Goal: Task Accomplishment & Management: Use online tool/utility

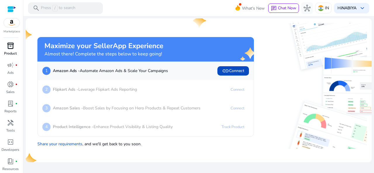
click at [11, 47] on span "inventory_2" at bounding box center [10, 45] width 7 height 7
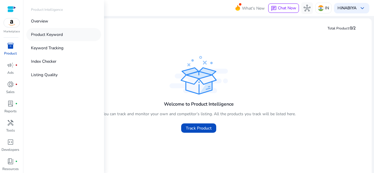
click at [31, 35] on p "Product Keyword" at bounding box center [47, 35] width 32 height 6
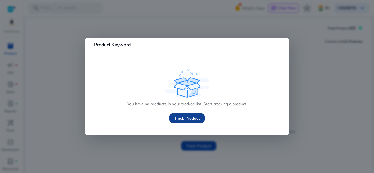
click at [189, 117] on span "Track Product" at bounding box center [187, 119] width 26 height 6
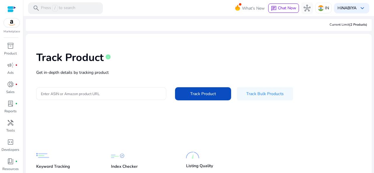
click at [102, 94] on input "Enter ASIN or Amazon product URL" at bounding box center [101, 94] width 121 height 6
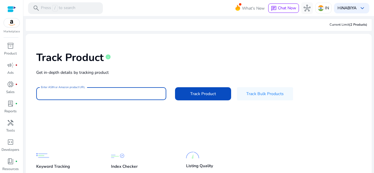
paste input "**********"
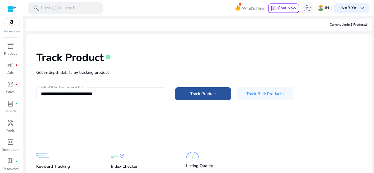
click at [185, 95] on span at bounding box center [203, 94] width 56 height 14
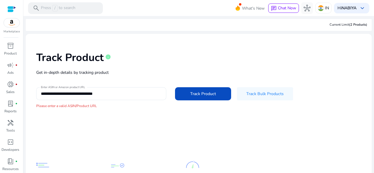
click at [117, 92] on input "**********" at bounding box center [101, 94] width 121 height 6
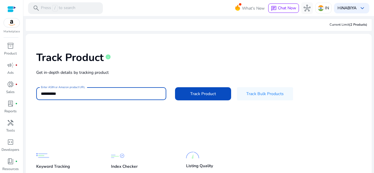
type input "**********"
click at [175, 87] on button "Track Product" at bounding box center [203, 93] width 56 height 13
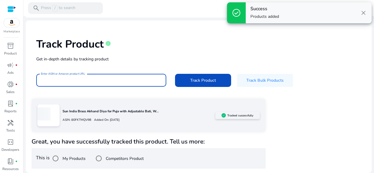
scroll to position [12, 0]
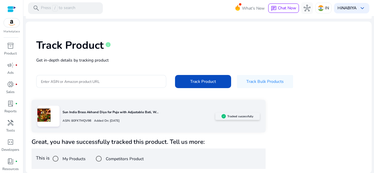
click at [345, 114] on div "Sun India Brass Akhand Diya for Puja with Adjustable Bati, W... ASIN: B0FKTMQV9…" at bounding box center [199, 134] width 335 height 69
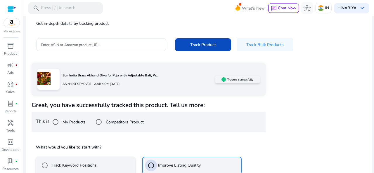
scroll to position [108, 0]
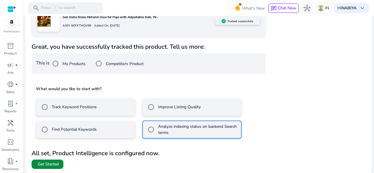
click at [59, 164] on span at bounding box center [48, 165] width 32 height 14
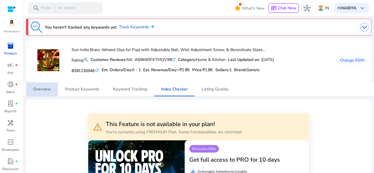
click at [43, 93] on span "Overview" at bounding box center [42, 89] width 18 height 14
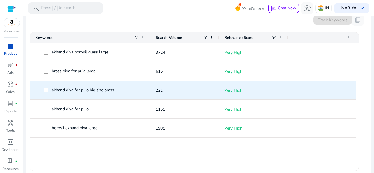
scroll to position [176, 0]
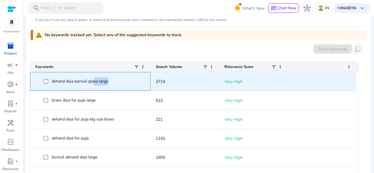
drag, startPoint x: 111, startPoint y: 82, endPoint x: 93, endPoint y: 80, distance: 18.5
click at [93, 80] on span "akhand diya borosil glass large" at bounding box center [95, 82] width 102 height 12
click at [93, 80] on span "akhand diya borosil glass large" at bounding box center [80, 82] width 56 height 6
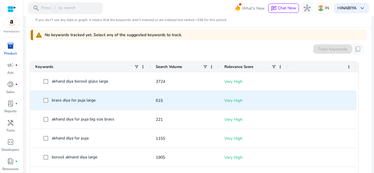
drag, startPoint x: 122, startPoint y: 94, endPoint x: 117, endPoint y: 90, distance: 6.8
click at [123, 94] on div "brass diya for puja large" at bounding box center [90, 101] width 110 height 18
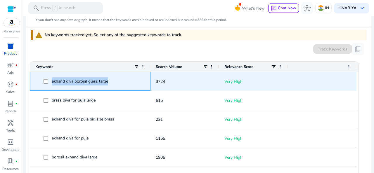
drag, startPoint x: 110, startPoint y: 83, endPoint x: 51, endPoint y: 79, distance: 58.6
click at [51, 79] on span "akhand diya borosil glass large" at bounding box center [95, 82] width 102 height 12
copy span "akhand diya borosil glass large"
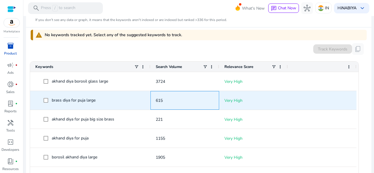
click at [207, 92] on div "615" at bounding box center [185, 101] width 58 height 18
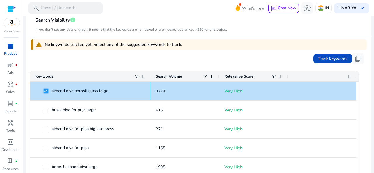
scroll to position [189, 0]
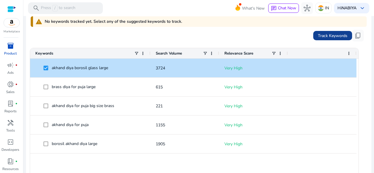
click at [332, 35] on span "Track Keywords" at bounding box center [333, 36] width 30 height 6
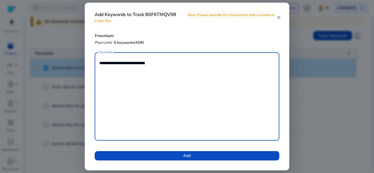
click at [183, 154] on span "Add" at bounding box center [187, 156] width 8 height 6
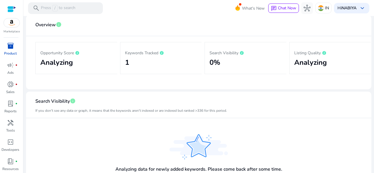
scroll to position [0, 0]
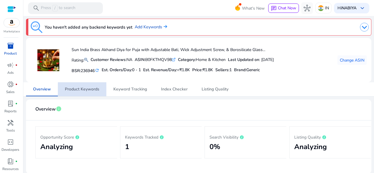
click at [95, 94] on span "Product Keywords" at bounding box center [82, 89] width 35 height 14
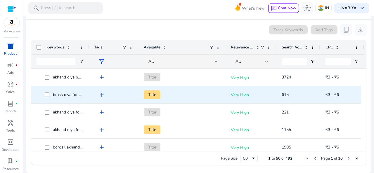
scroll to position [53, 0]
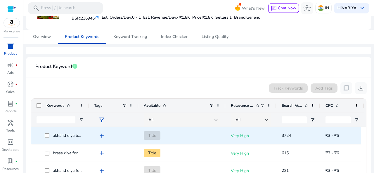
click at [77, 137] on span "akhand diya borosil glass large" at bounding box center [81, 136] width 56 height 6
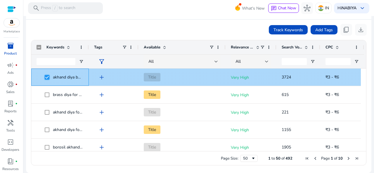
scroll to position [0, 0]
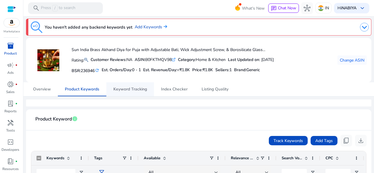
click at [143, 89] on span "Keyword Tracking" at bounding box center [130, 89] width 34 height 4
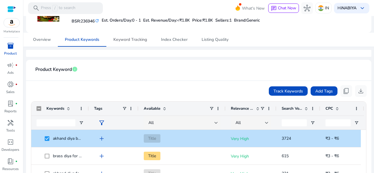
scroll to position [111, 0]
